Goal: Browse casually

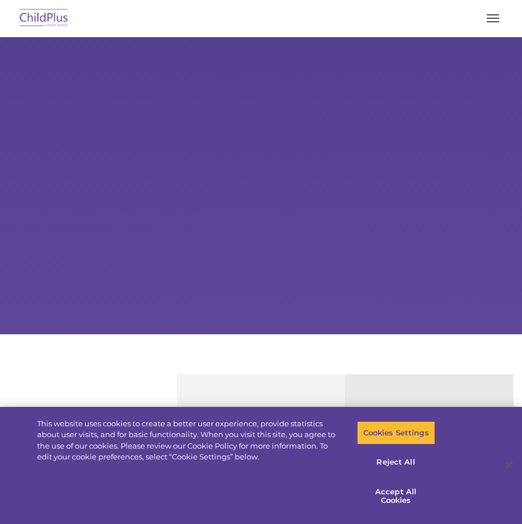
select select "MEDIUM"
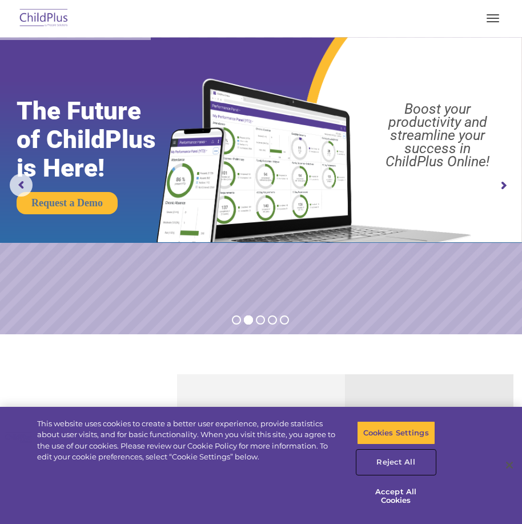
click at [405, 457] on button "Reject All" at bounding box center [396, 462] width 78 height 24
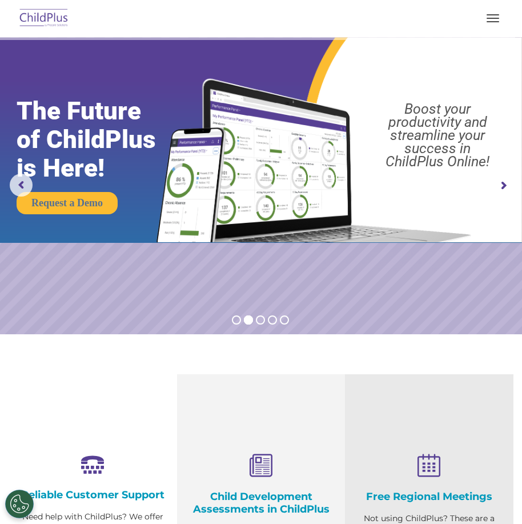
click at [492, 18] on span "button" at bounding box center [493, 18] width 13 height 1
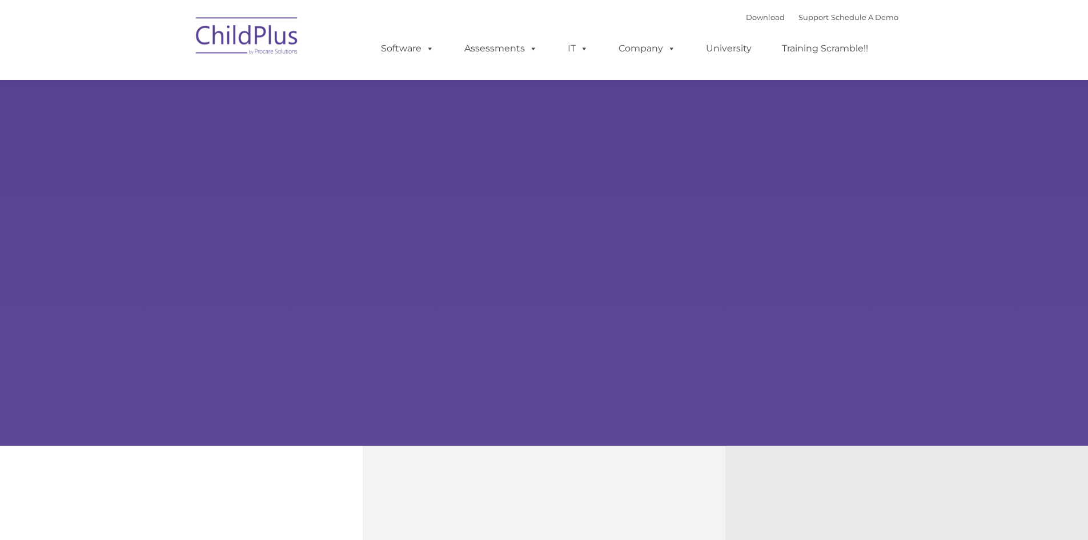
type input ""
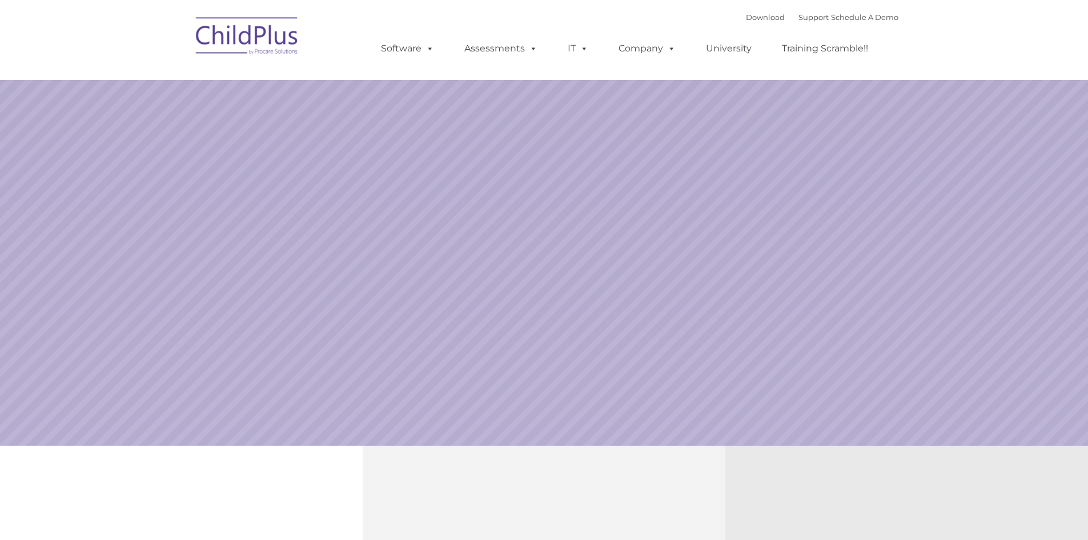
select select "MEDIUM"
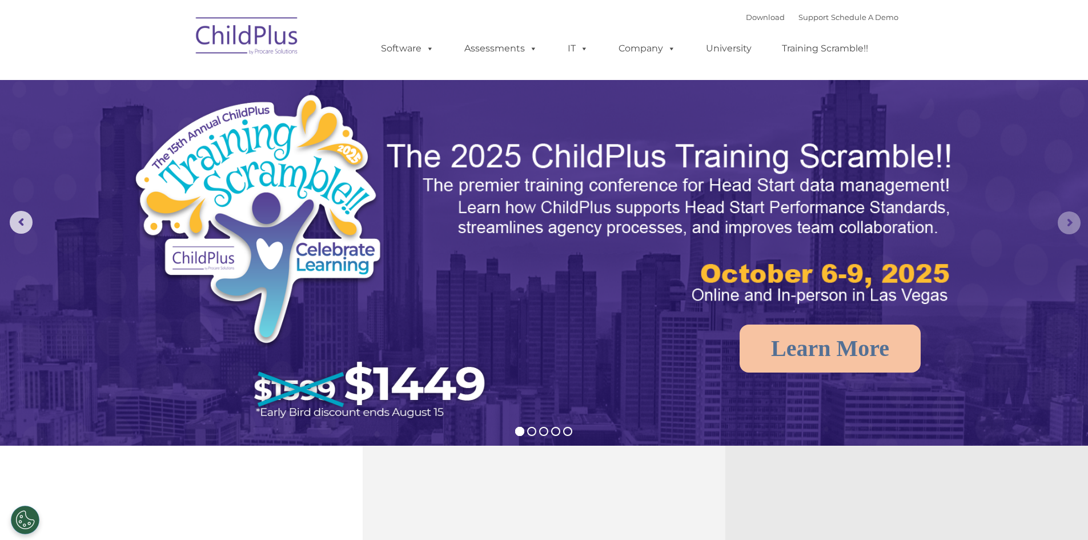
click at [1067, 217] on rs-arrow at bounding box center [1069, 222] width 23 height 23
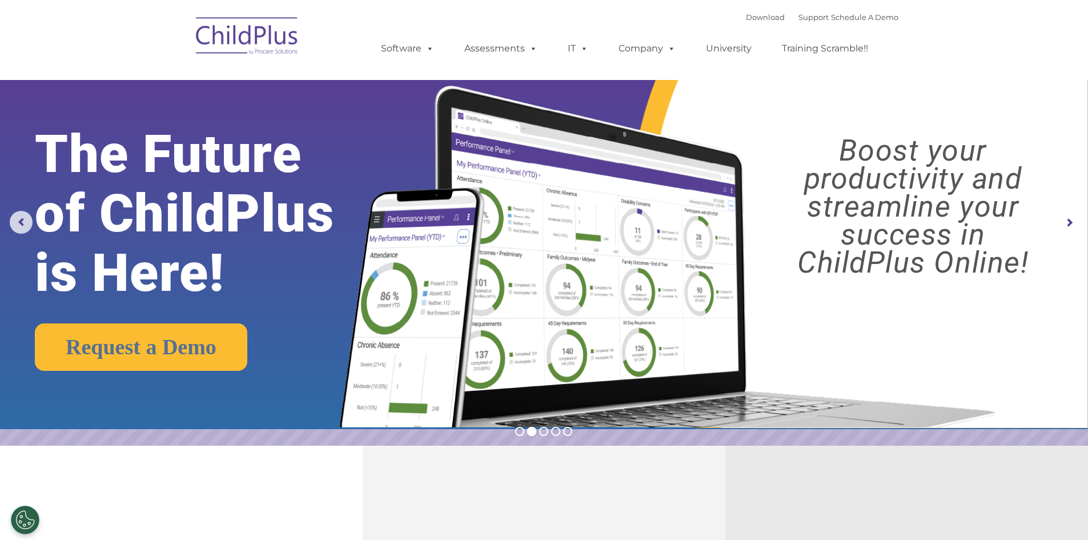
click at [1065, 217] on rs-arrow at bounding box center [1069, 222] width 23 height 23
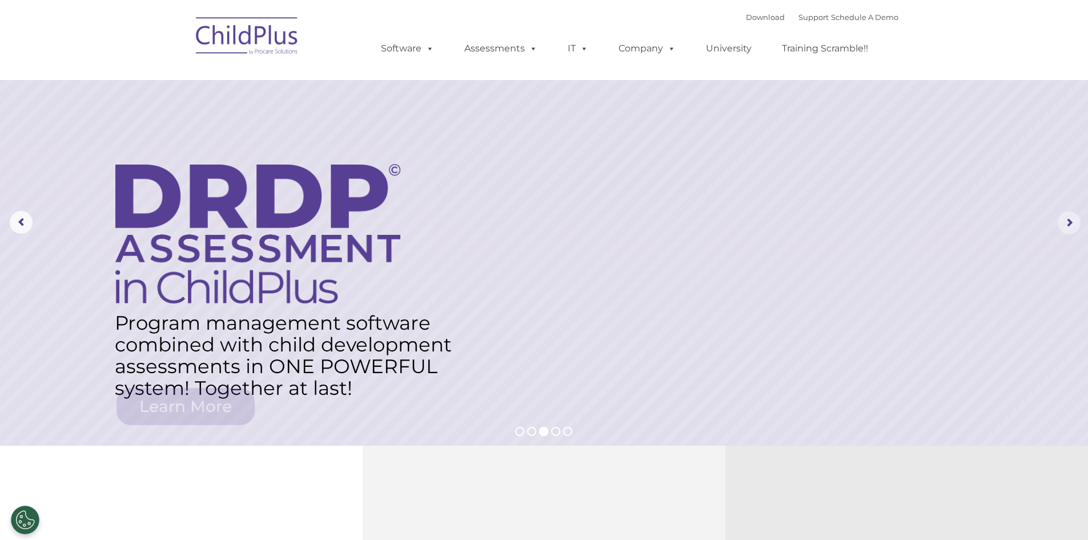
click at [1065, 217] on rs-arrow at bounding box center [1069, 222] width 23 height 23
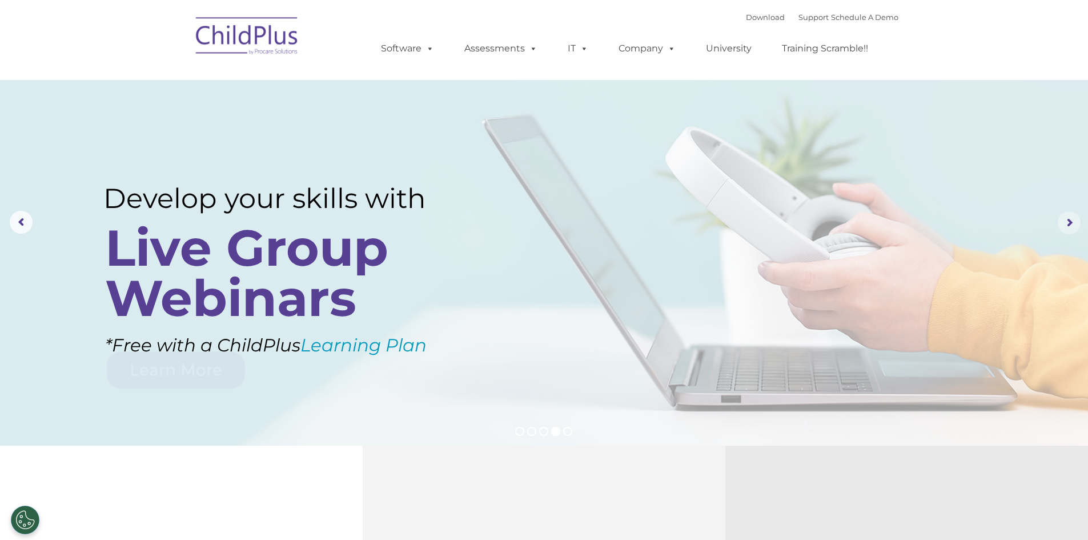
click at [1065, 217] on rs-arrow at bounding box center [1069, 222] width 23 height 23
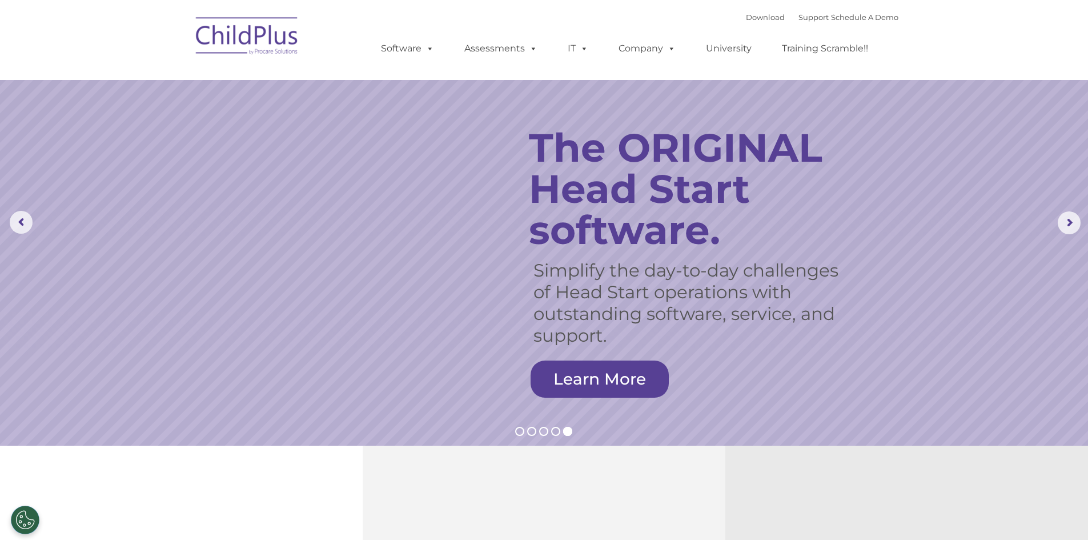
drag, startPoint x: 106, startPoint y: 0, endPoint x: 867, endPoint y: 163, distance: 778.5
click at [867, 163] on rs-layer "The ORIGINAL Head Start software." at bounding box center [699, 188] width 340 height 123
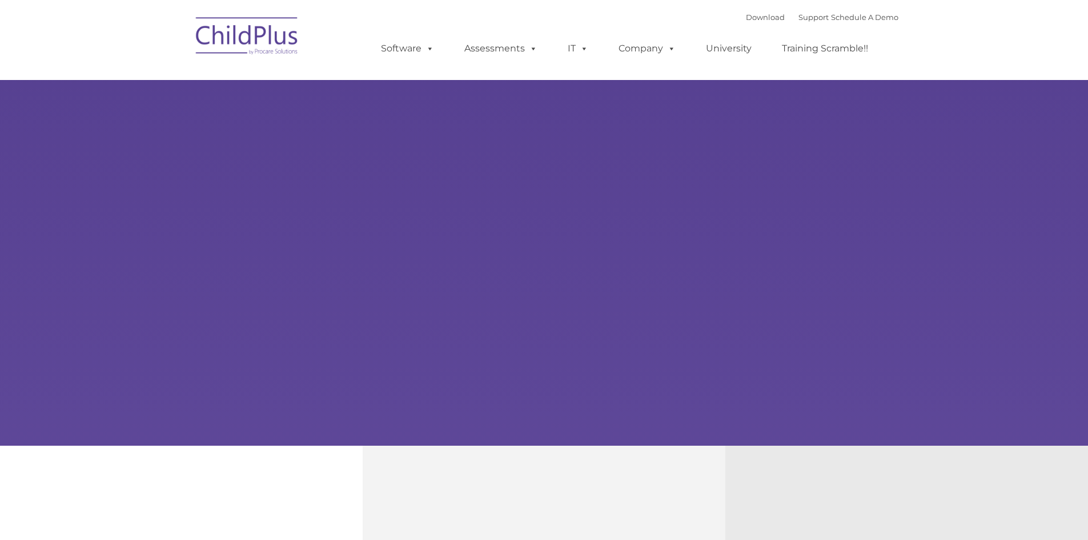
select select "MEDIUM"
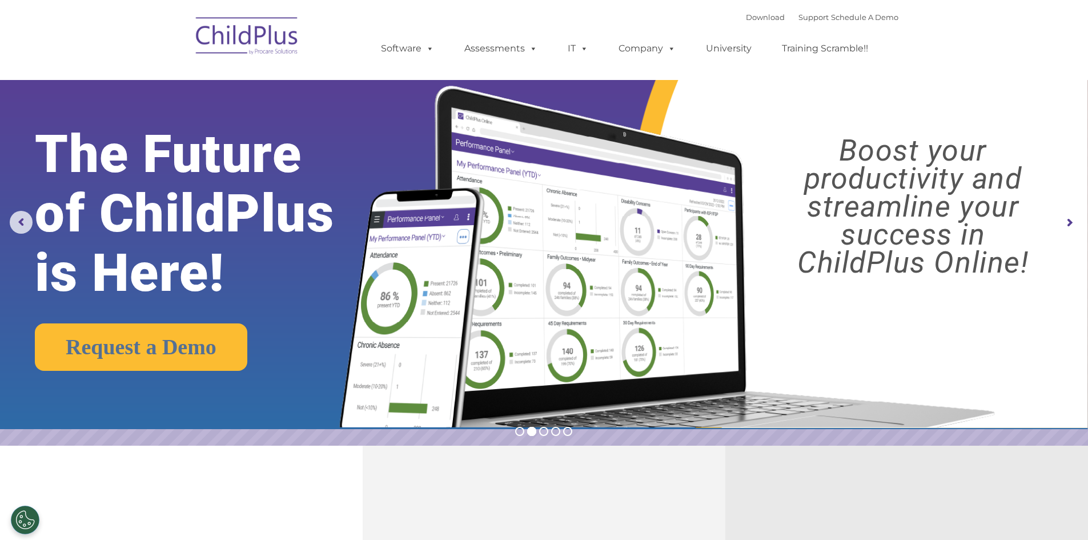
click at [279, 42] on img at bounding box center [247, 37] width 114 height 57
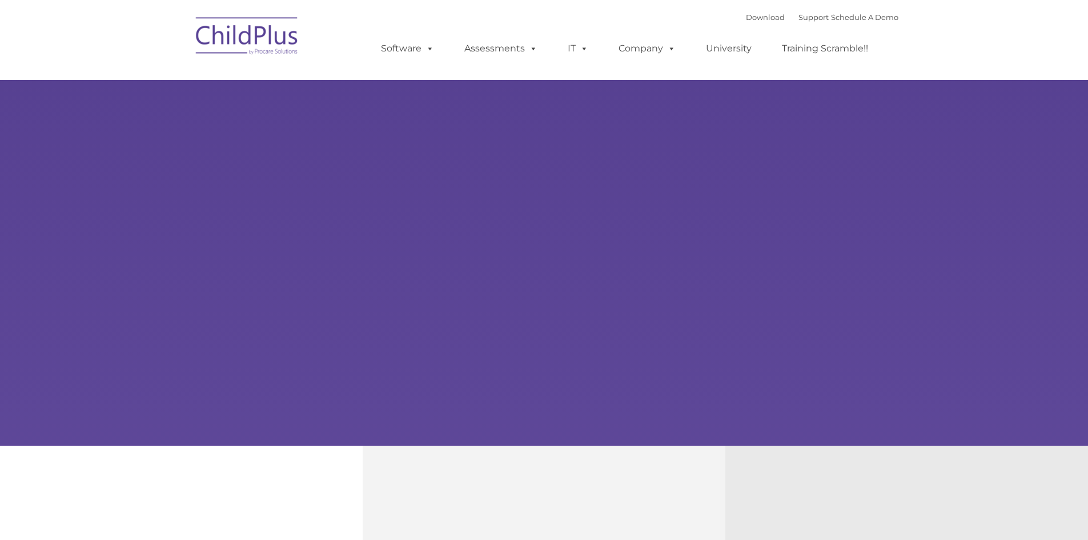
type input ""
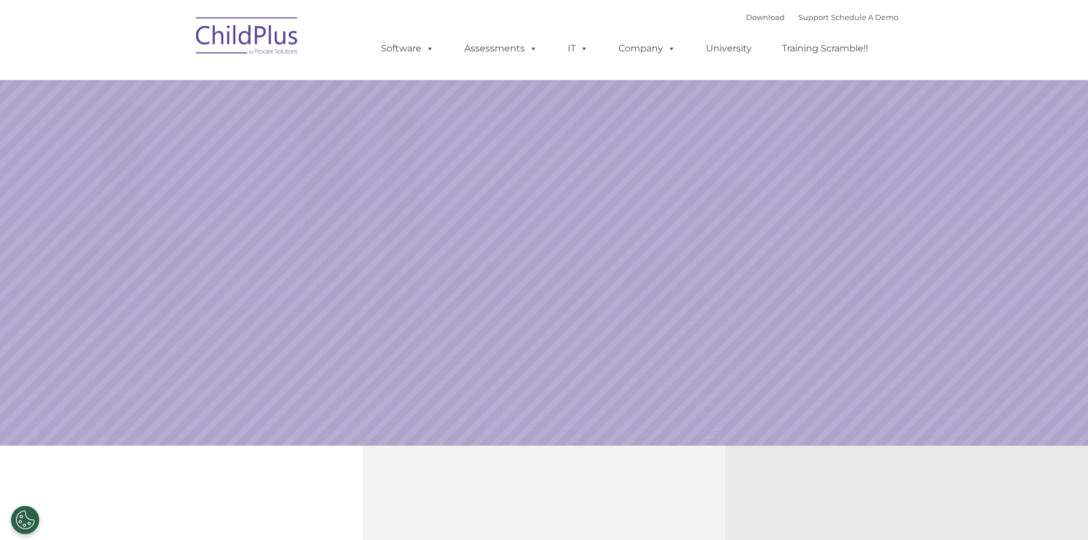
select select "MEDIUM"
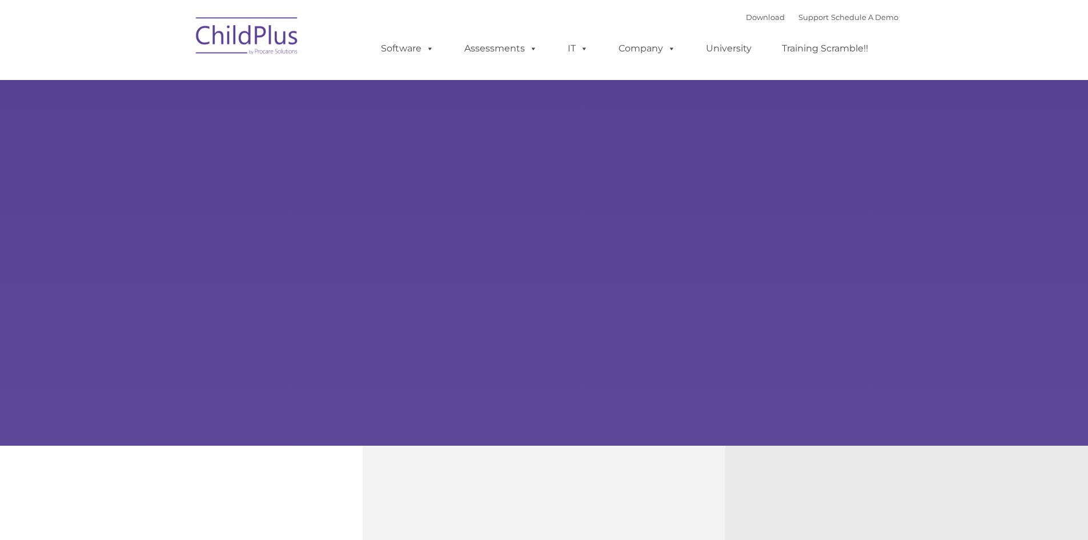
type input ""
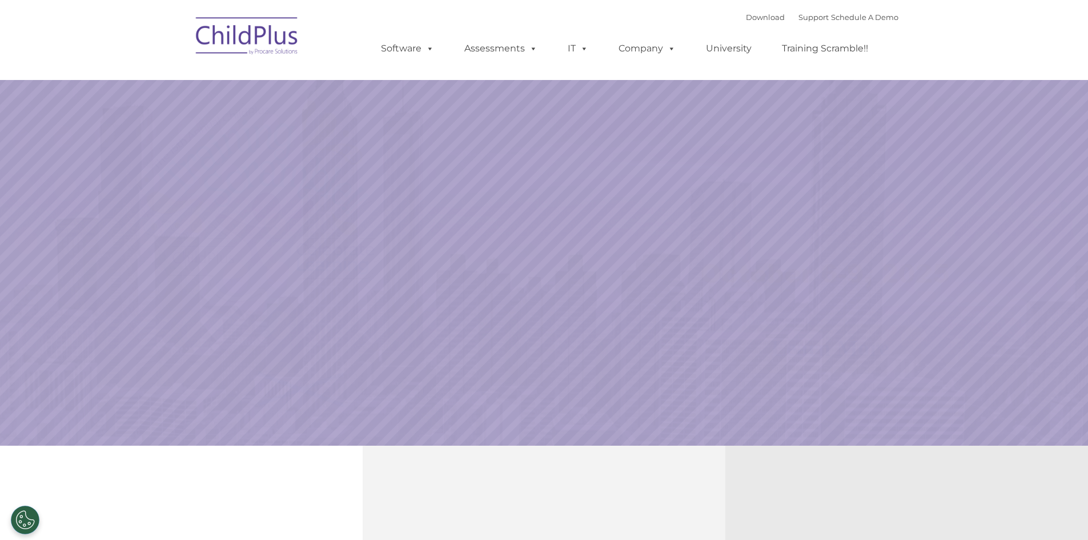
select select "MEDIUM"
